Goal: Find specific page/section: Find specific page/section

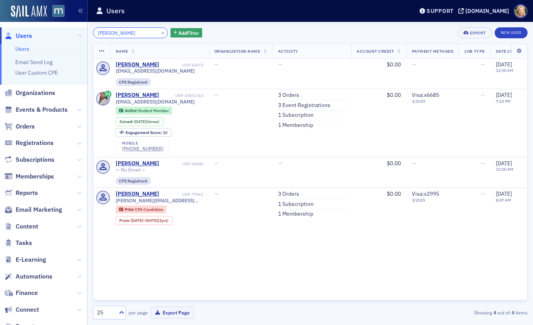
click at [117, 32] on input "[PERSON_NAME]" at bounding box center [130, 32] width 75 height 11
paste input "Hiemstr"
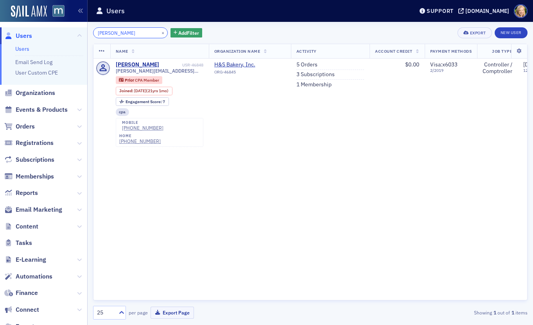
click at [118, 32] on input "[PERSON_NAME]" at bounding box center [130, 32] width 75 height 11
click at [118, 32] on input "Hiemstra" at bounding box center [130, 32] width 75 height 11
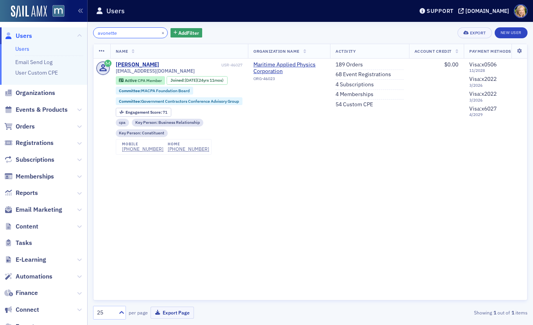
click at [120, 36] on input "avonette" at bounding box center [130, 32] width 75 height 11
paste input "Tristan Hiemstra"
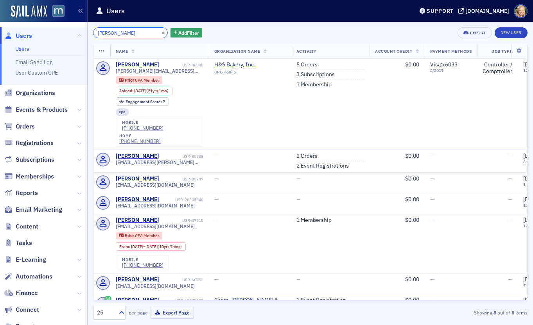
click at [130, 34] on input "Tristan Hiemstra" at bounding box center [130, 32] width 75 height 11
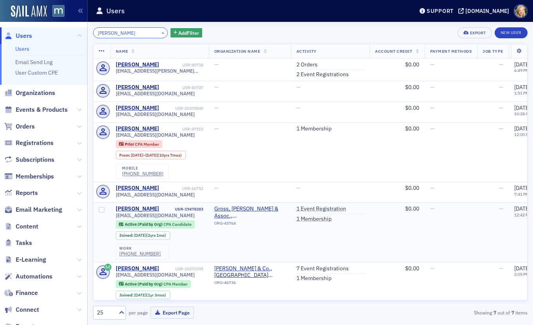
scroll to position [21, 0]
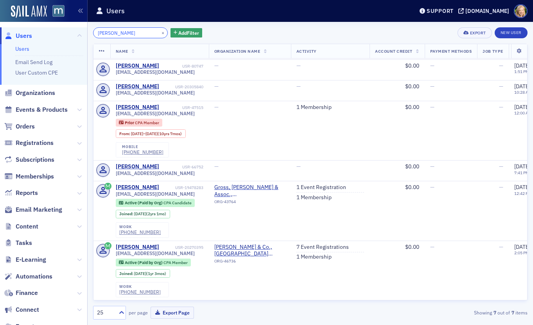
type input "Tristan"
click at [39, 146] on span "Registrations" at bounding box center [35, 143] width 38 height 9
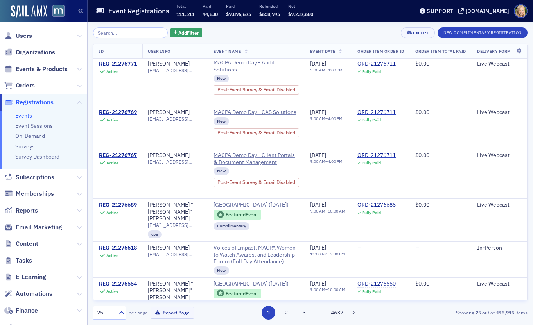
scroll to position [863, 0]
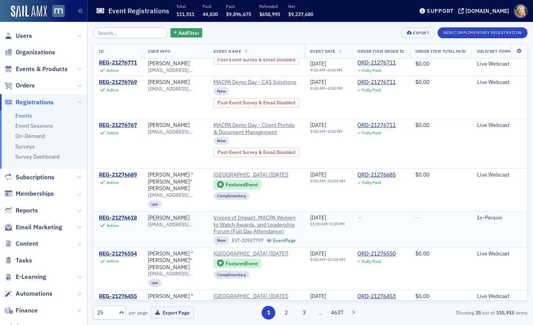
drag, startPoint x: 192, startPoint y: 225, endPoint x: 147, endPoint y: 225, distance: 45.3
click at [147, 225] on td "Latanya Carter latanyacartera@outlook.com" at bounding box center [175, 230] width 66 height 36
copy div "Latanya Carter"
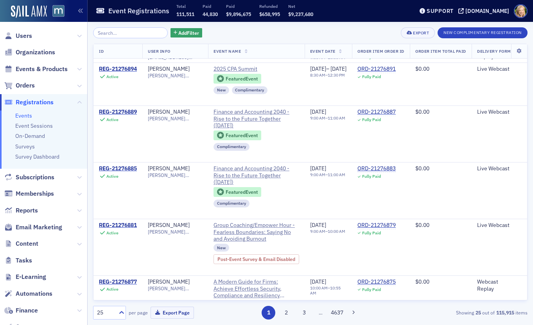
scroll to position [0, 0]
